Goal: Information Seeking & Learning: Learn about a topic

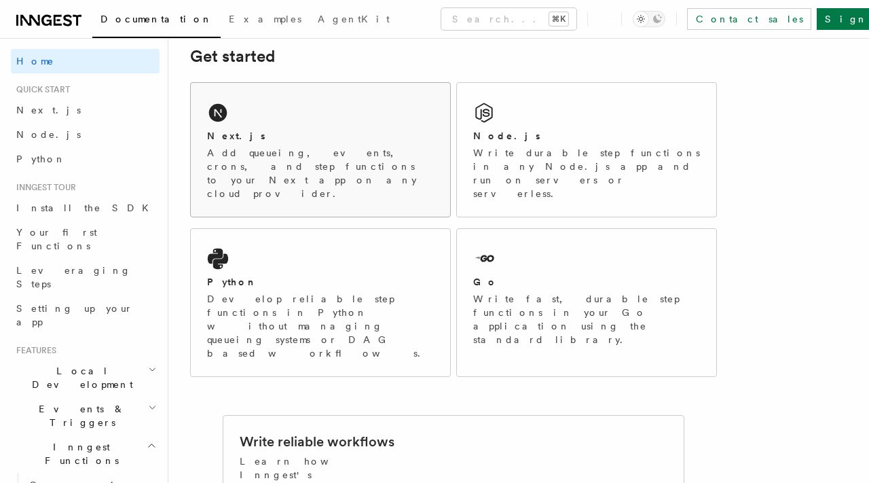
scroll to position [208, 0]
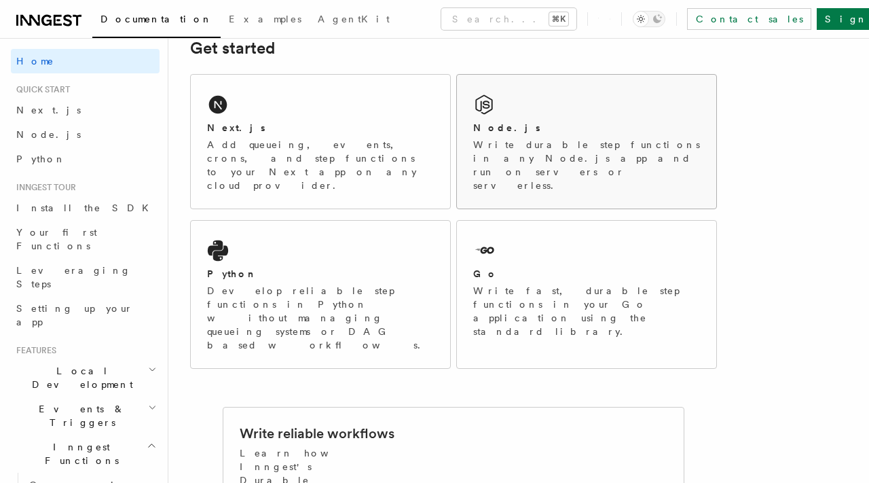
click at [512, 140] on p "Write durable step functions in any Node.js app and run on servers or serverles…" at bounding box center [586, 165] width 227 height 54
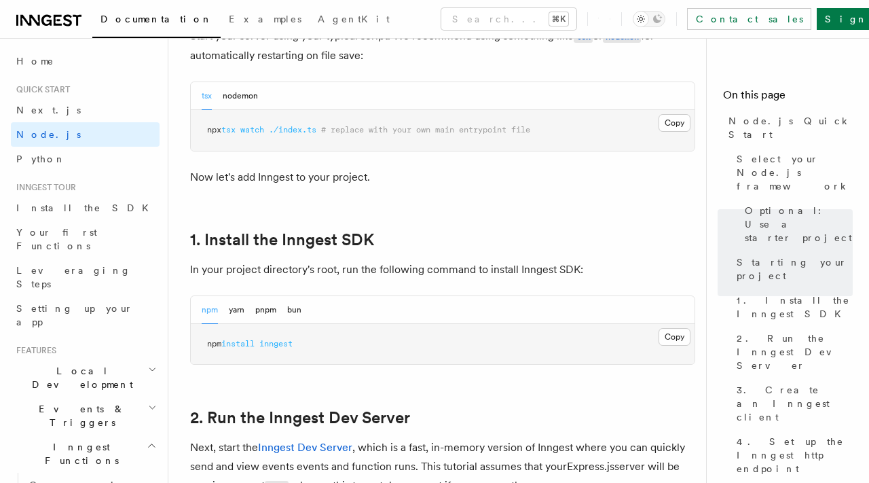
scroll to position [733, 0]
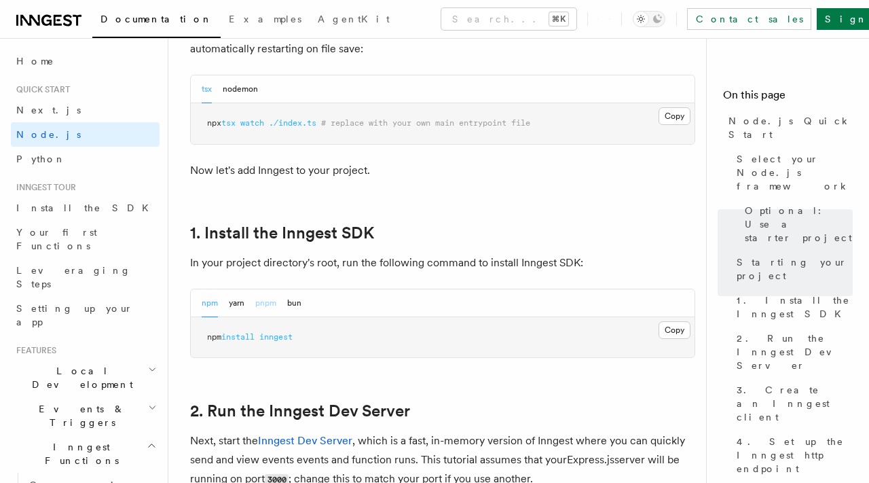
click at [275, 306] on button "pnpm" at bounding box center [265, 303] width 21 height 28
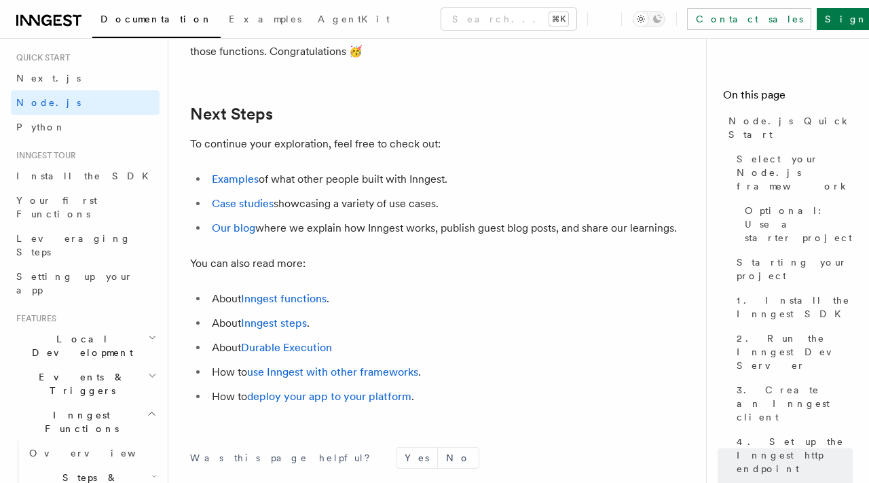
scroll to position [8249, 0]
click at [236, 184] on link "Examples" at bounding box center [235, 177] width 47 height 13
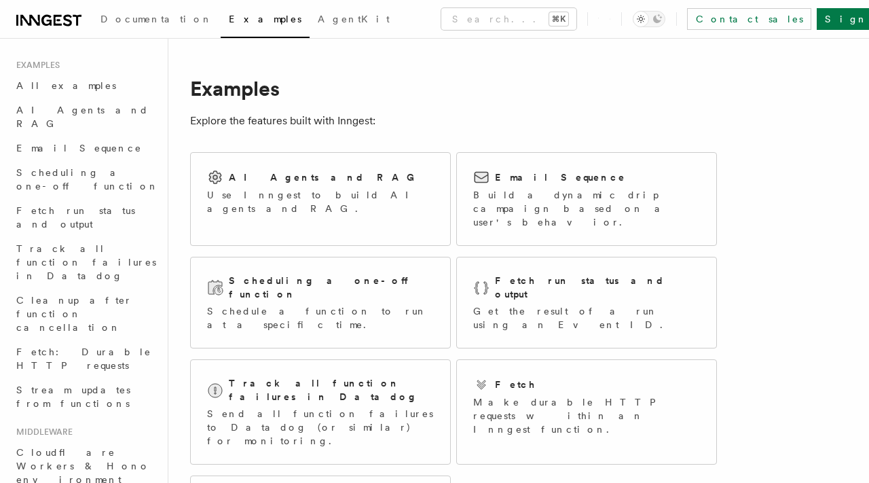
click at [66, 22] on icon at bounding box center [48, 20] width 65 height 16
